Goal: Navigation & Orientation: Find specific page/section

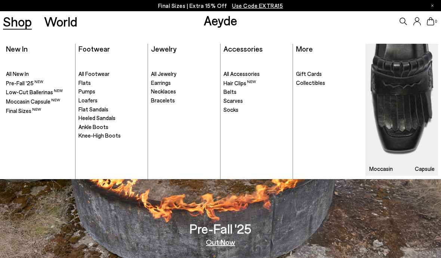
scroll to position [22, 0]
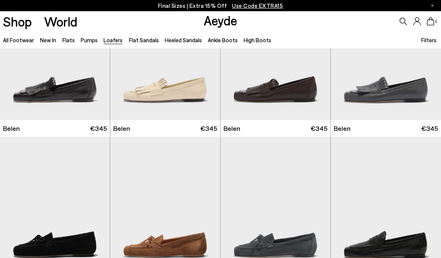
scroll to position [55, 0]
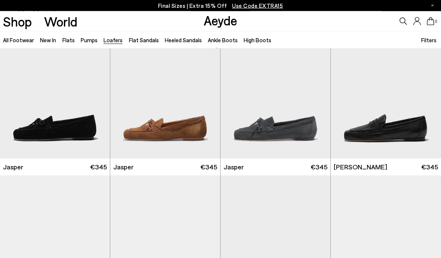
scroll to position [186, 0]
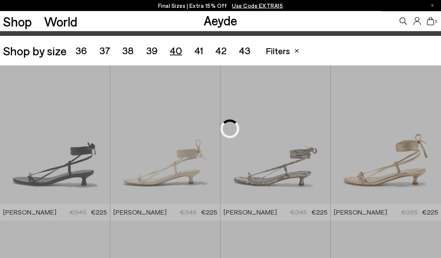
scroll to position [123, 0]
